Goal: Task Accomplishment & Management: Complete application form

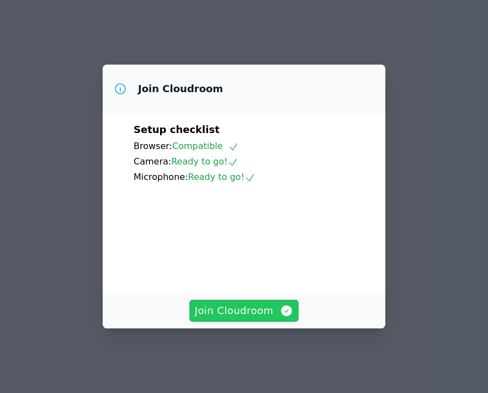
click at [227, 319] on span "Join Cloudroom" at bounding box center [244, 310] width 99 height 15
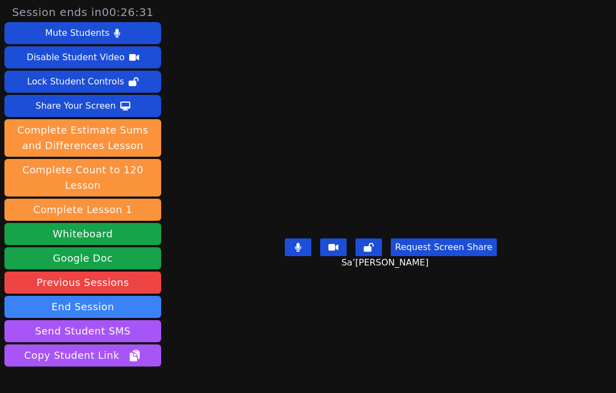
scroll to position [4, 0]
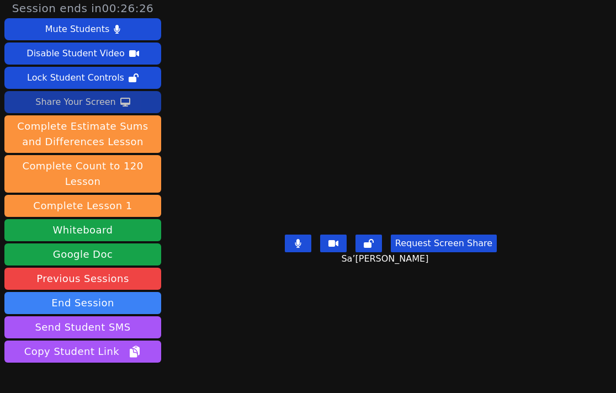
click at [87, 102] on div "Share Your Screen" at bounding box center [75, 102] width 81 height 18
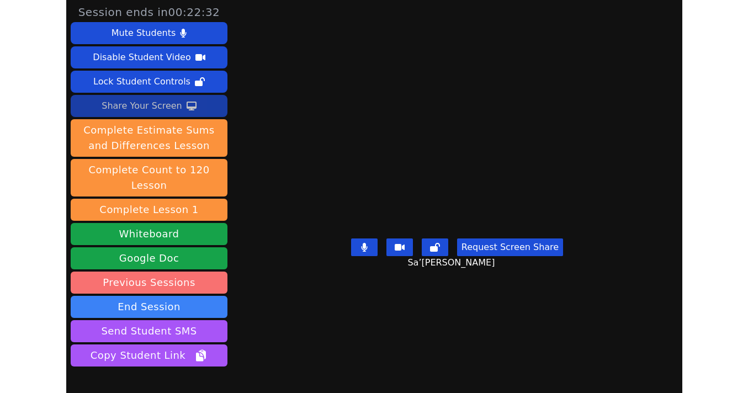
scroll to position [1, 0]
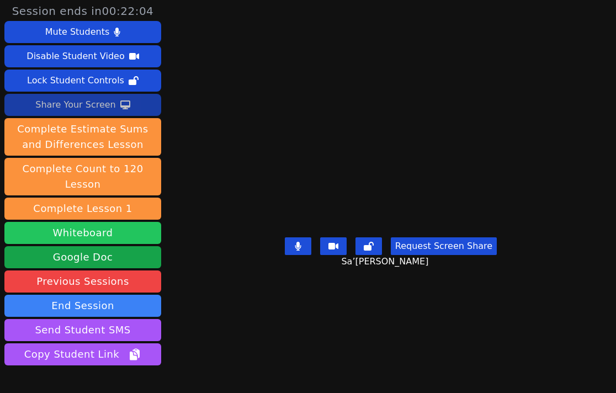
click at [77, 238] on button "Whiteboard" at bounding box center [82, 233] width 157 height 22
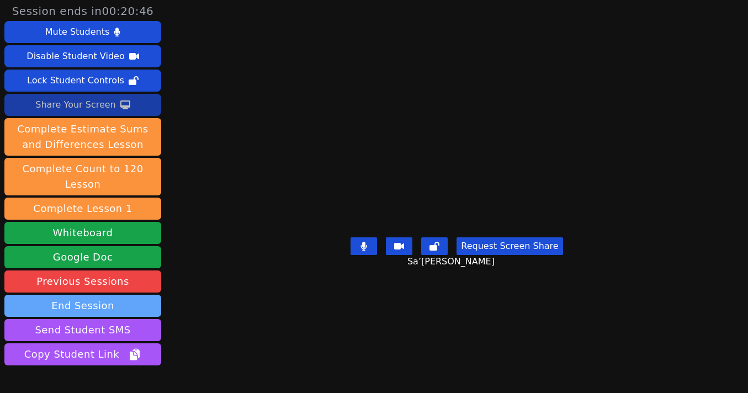
scroll to position [68, 0]
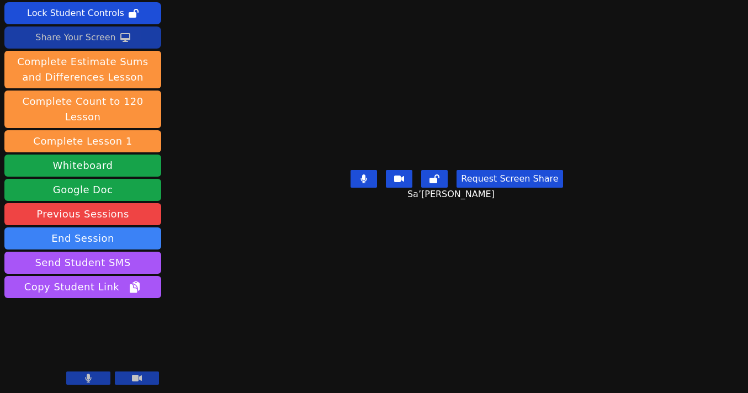
click at [103, 380] on button at bounding box center [88, 378] width 44 height 13
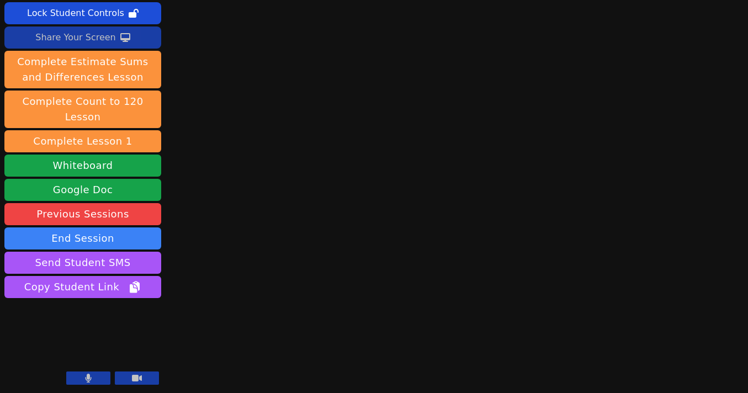
click at [89, 376] on icon at bounding box center [89, 378] width 6 height 9
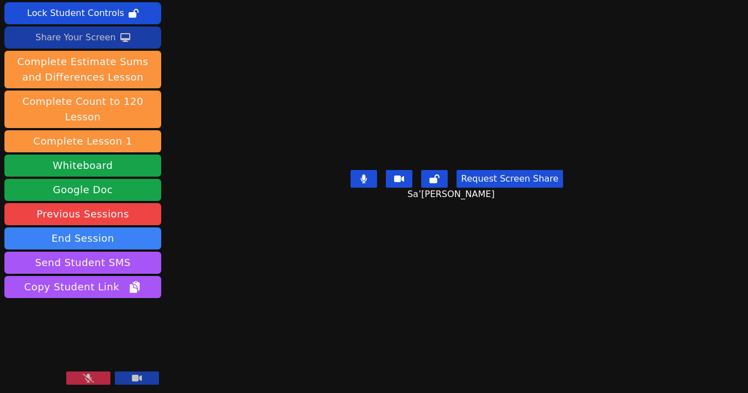
click at [89, 376] on icon at bounding box center [88, 378] width 11 height 9
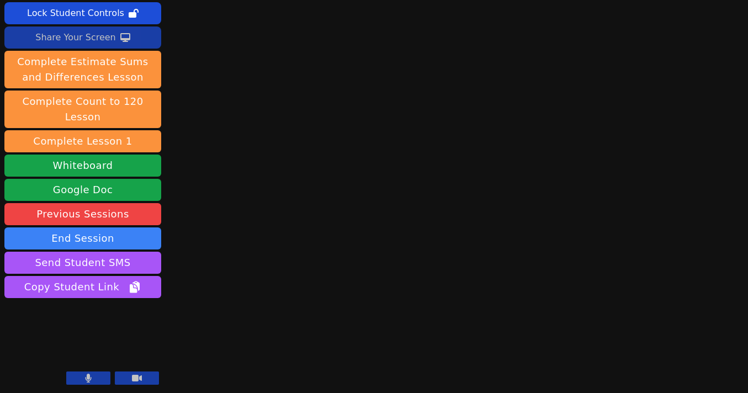
click at [81, 383] on button at bounding box center [88, 378] width 44 height 13
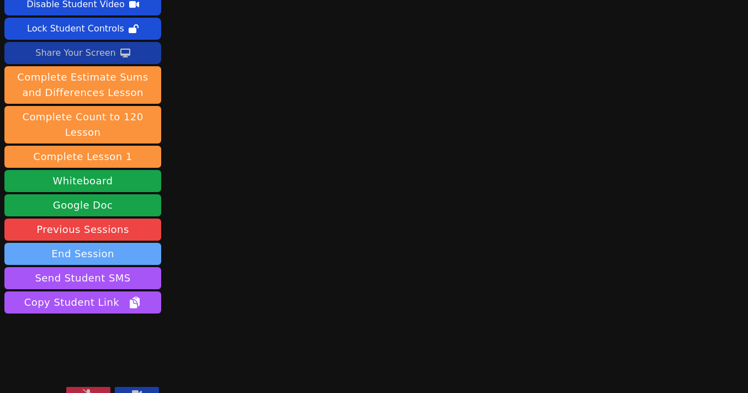
click at [92, 246] on button "End Session" at bounding box center [82, 254] width 157 height 22
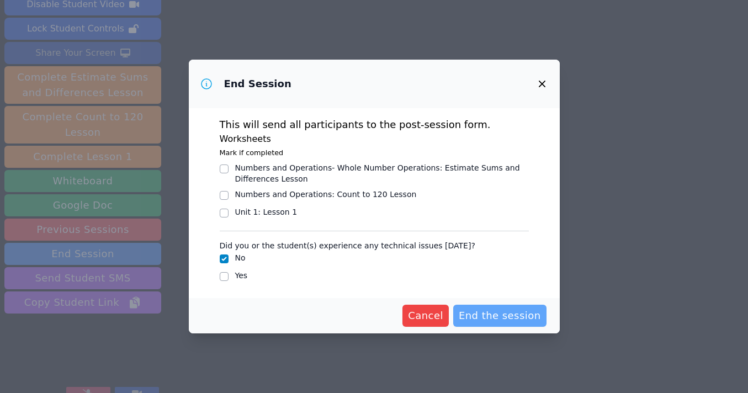
click at [479, 314] on span "End the session" at bounding box center [500, 315] width 82 height 15
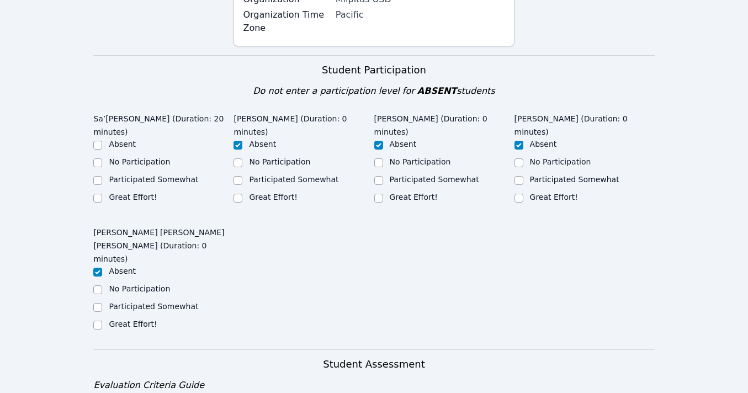
scroll to position [225, 0]
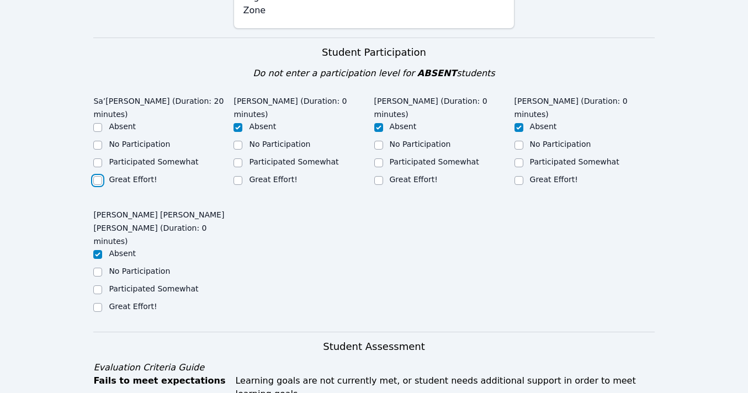
click at [99, 178] on input "Great Effort!" at bounding box center [97, 180] width 9 height 9
checkbox input "true"
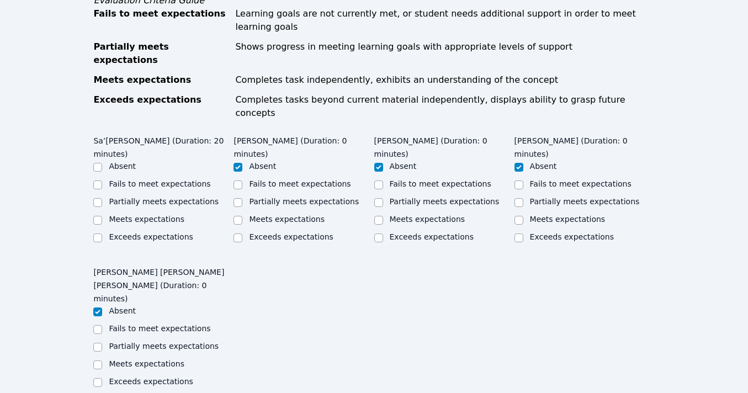
scroll to position [604, 0]
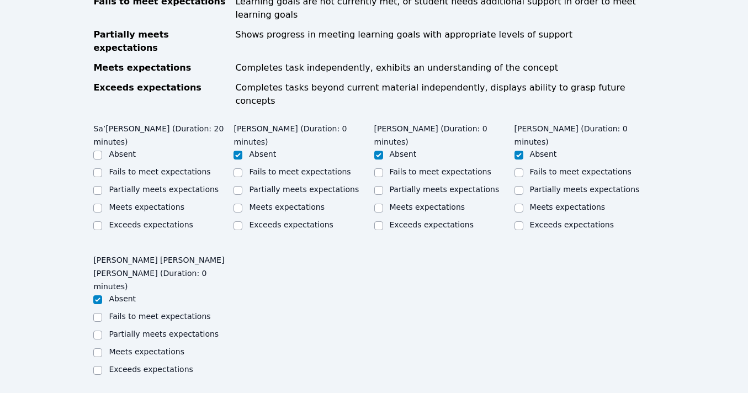
click at [103, 202] on div "Meets expectations" at bounding box center [163, 208] width 140 height 13
click at [98, 204] on input "Meets expectations" at bounding box center [97, 208] width 9 height 9
checkbox input "true"
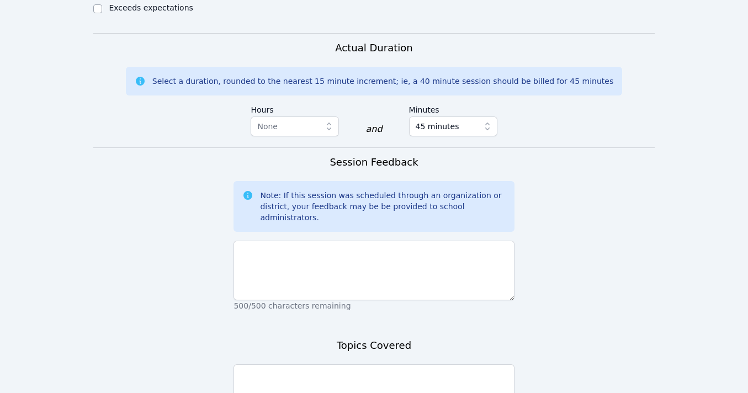
scroll to position [967, 0]
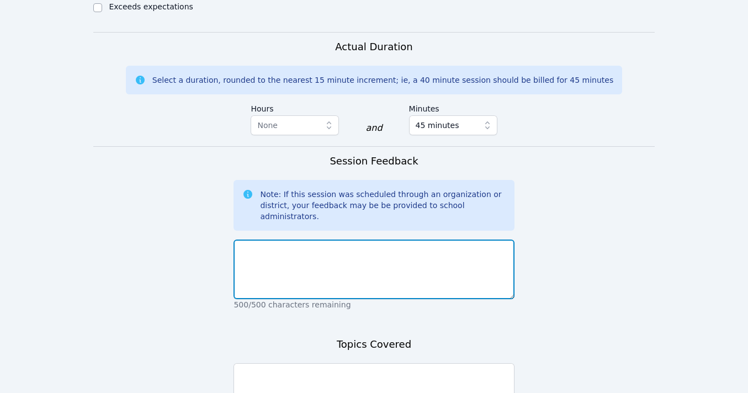
click at [252, 240] on textarea at bounding box center [374, 270] width 280 height 60
click at [398, 240] on textarea "Sa'rrai logged in for his first he was very exsited about his session. He" at bounding box center [374, 270] width 280 height 60
click at [487, 240] on textarea "Sa'rrai logged in for his first he was very excited about his session. He" at bounding box center [374, 270] width 280 height 60
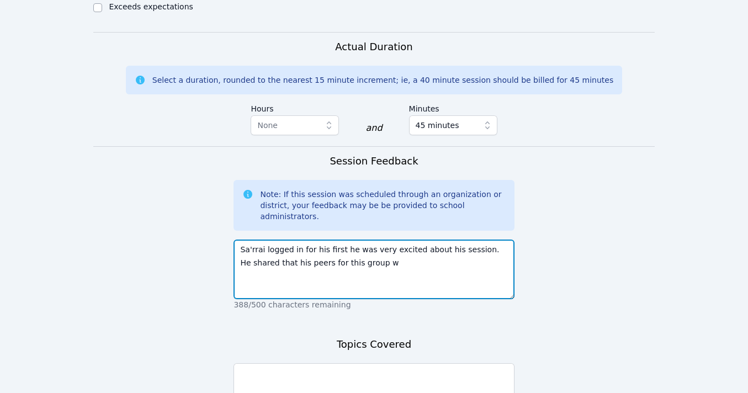
click at [476, 240] on textarea "Sa'rrai logged in for his first he was very excited about his session. He share…" at bounding box center [374, 270] width 280 height 60
click at [338, 240] on textarea "Sa'rrai logged in for his first he was very excited about his session. We engag…" at bounding box center [374, 270] width 280 height 60
click at [365, 240] on textarea "Sa'rrai logged in for his first he was very excited about his session. We engag…" at bounding box center [374, 270] width 280 height 60
drag, startPoint x: 394, startPoint y: 211, endPoint x: 229, endPoint y: 213, distance: 165.1
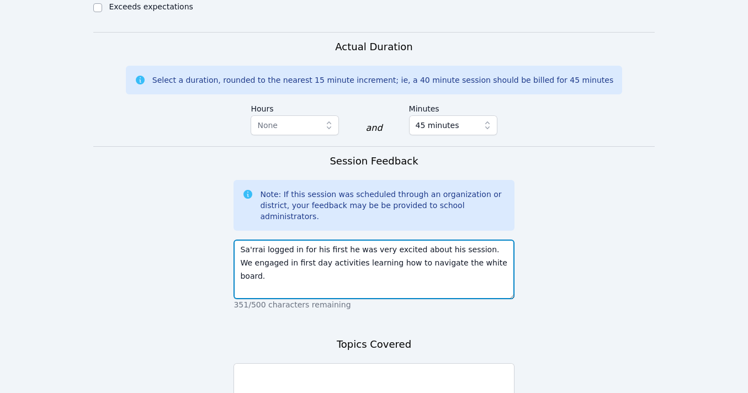
drag, startPoint x: 481, startPoint y: 182, endPoint x: 489, endPoint y: 197, distance: 17.1
click at [487, 240] on textarea "Sa'rrai logged in for his first he was very excited about his session. We engag…" at bounding box center [374, 270] width 280 height 60
drag, startPoint x: 499, startPoint y: 197, endPoint x: 480, endPoint y: 185, distance: 21.9
click at [480, 240] on textarea "Sa'rrai logged in for his first he was very excited about his session. We engag…" at bounding box center [374, 270] width 280 height 60
type textarea "Sa'rrai logged in for his first he was very excited about his session. We engag…"
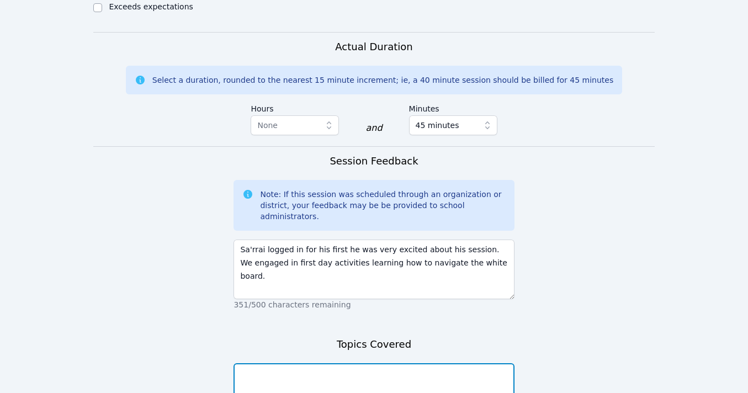
click at [359, 363] on textarea at bounding box center [374, 393] width 280 height 60
paste textarea "We engaged in first day activities learning how to navigate the white board."
type textarea "We engaged in first day activities learning how to navigate the white board."
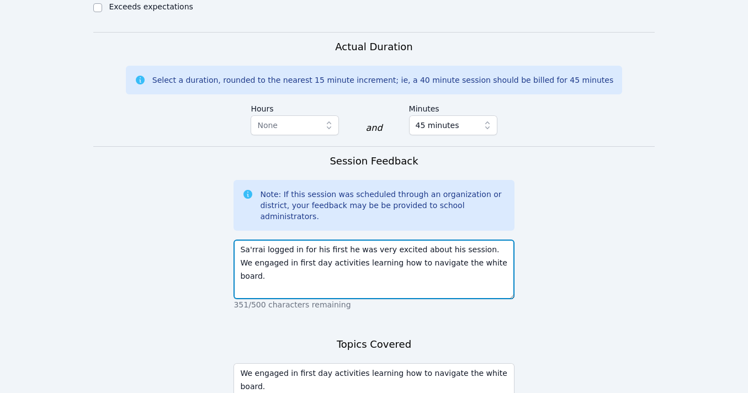
click at [487, 240] on textarea "Sa'rrai logged in for his first he was very excited about his session. We engag…" at bounding box center [374, 270] width 280 height 60
click at [246, 240] on textarea "Sa'rrai logged in for his first he was very excited about his session. We engag…" at bounding box center [374, 270] width 280 height 60
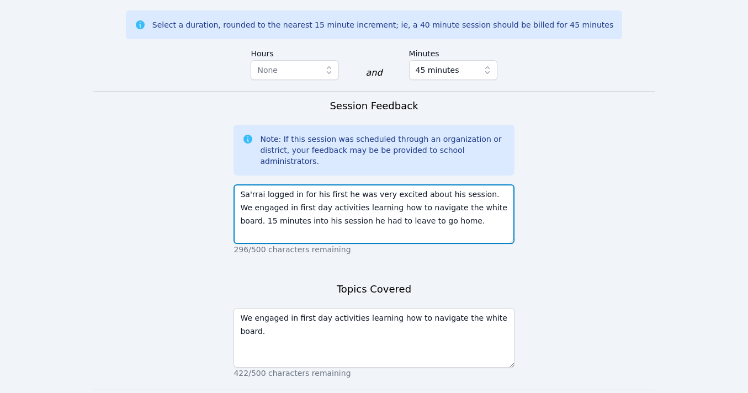
scroll to position [1037, 0]
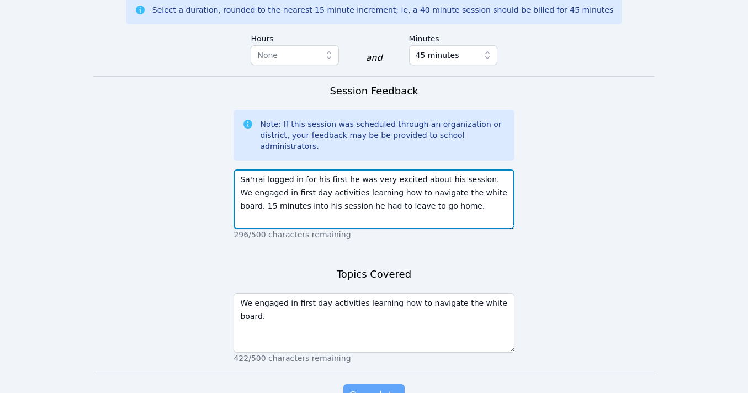
type textarea "Sa'rrai logged in for his first he was very excited about his session. We engag…"
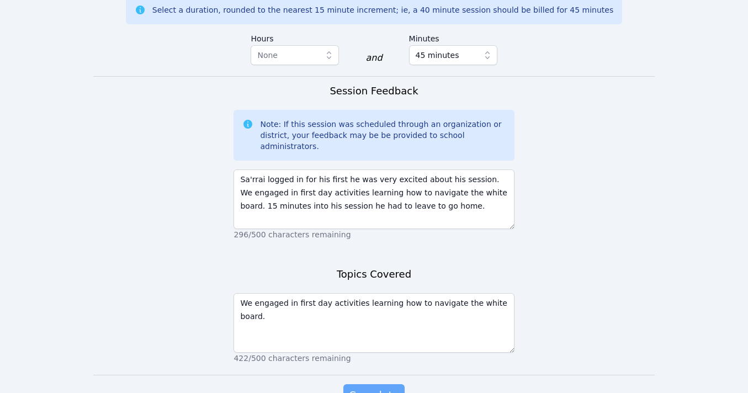
click at [379, 388] on span "Complete" at bounding box center [374, 395] width 50 height 15
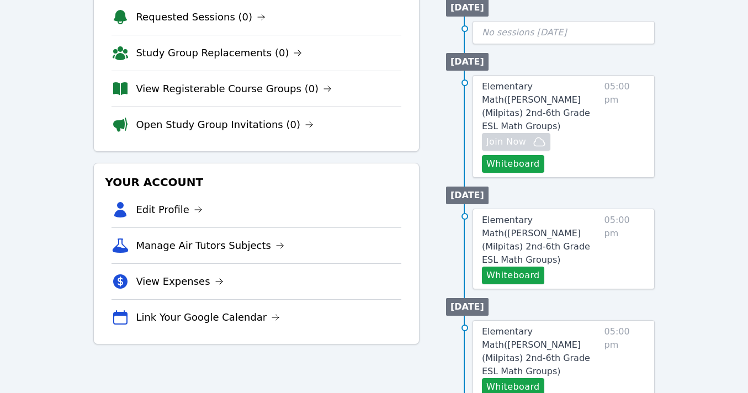
scroll to position [165, 0]
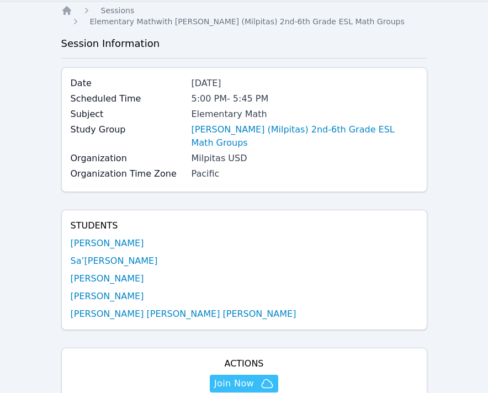
scroll to position [36, 0]
